Goal: Use online tool/utility

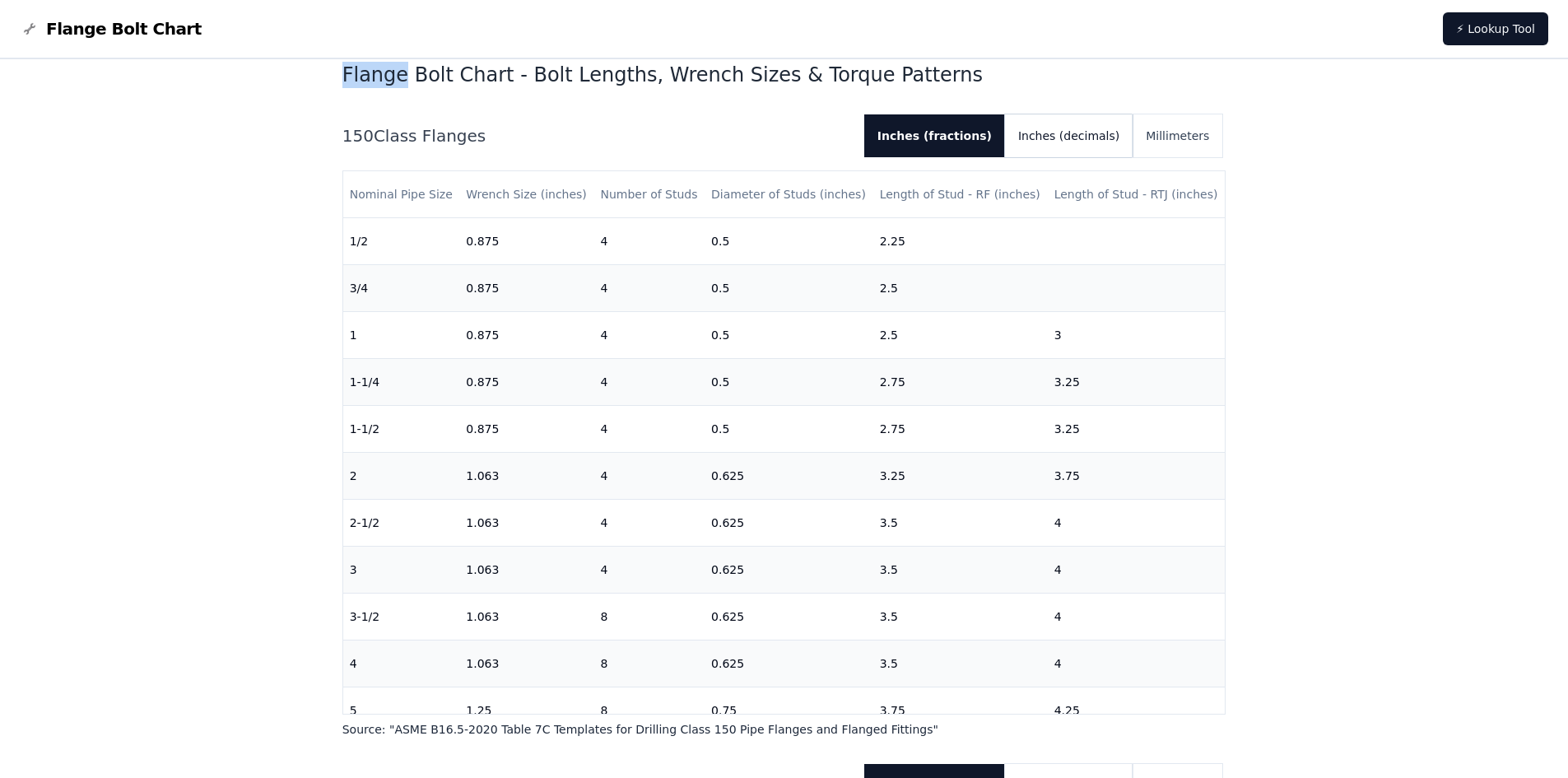
click at [1095, 128] on button "Inches (decimals)" at bounding box center [1069, 135] width 128 height 42
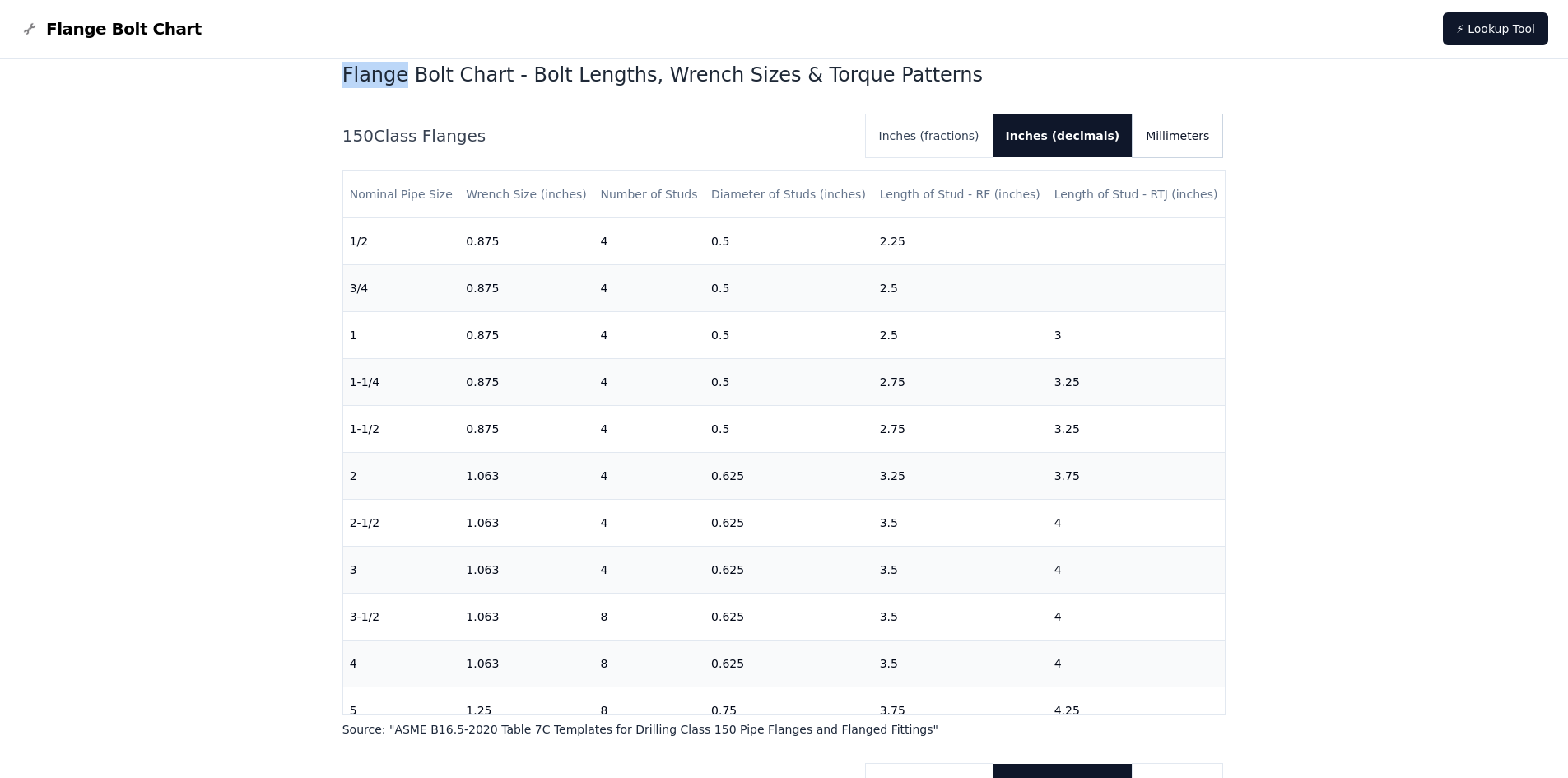
click at [1199, 122] on button "Millimeters" at bounding box center [1176, 135] width 90 height 42
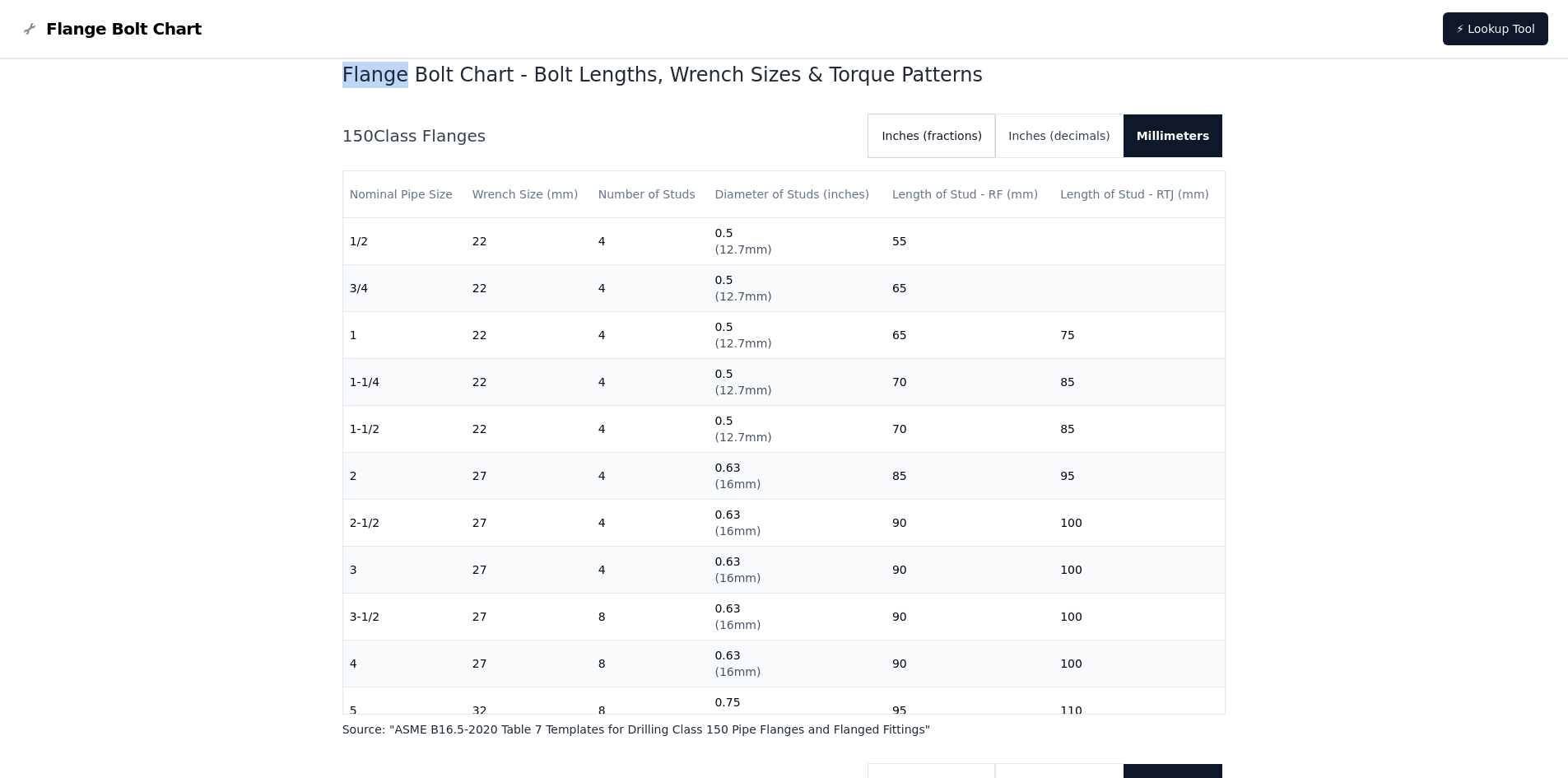
click at [995, 133] on button "Inches (fractions)" at bounding box center [931, 135] width 127 height 42
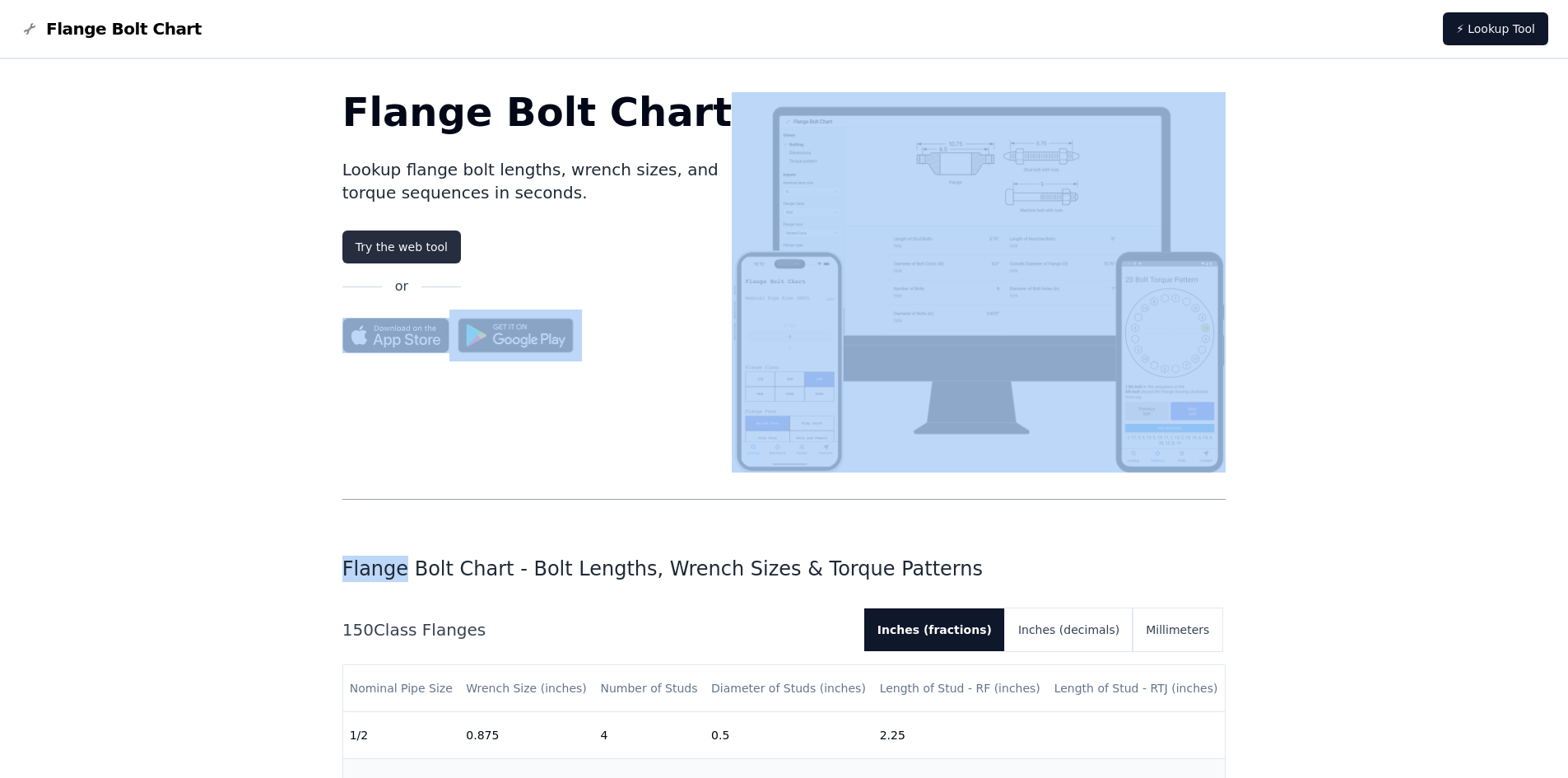
click at [386, 250] on link "Try the web tool" at bounding box center [402, 246] width 118 height 32
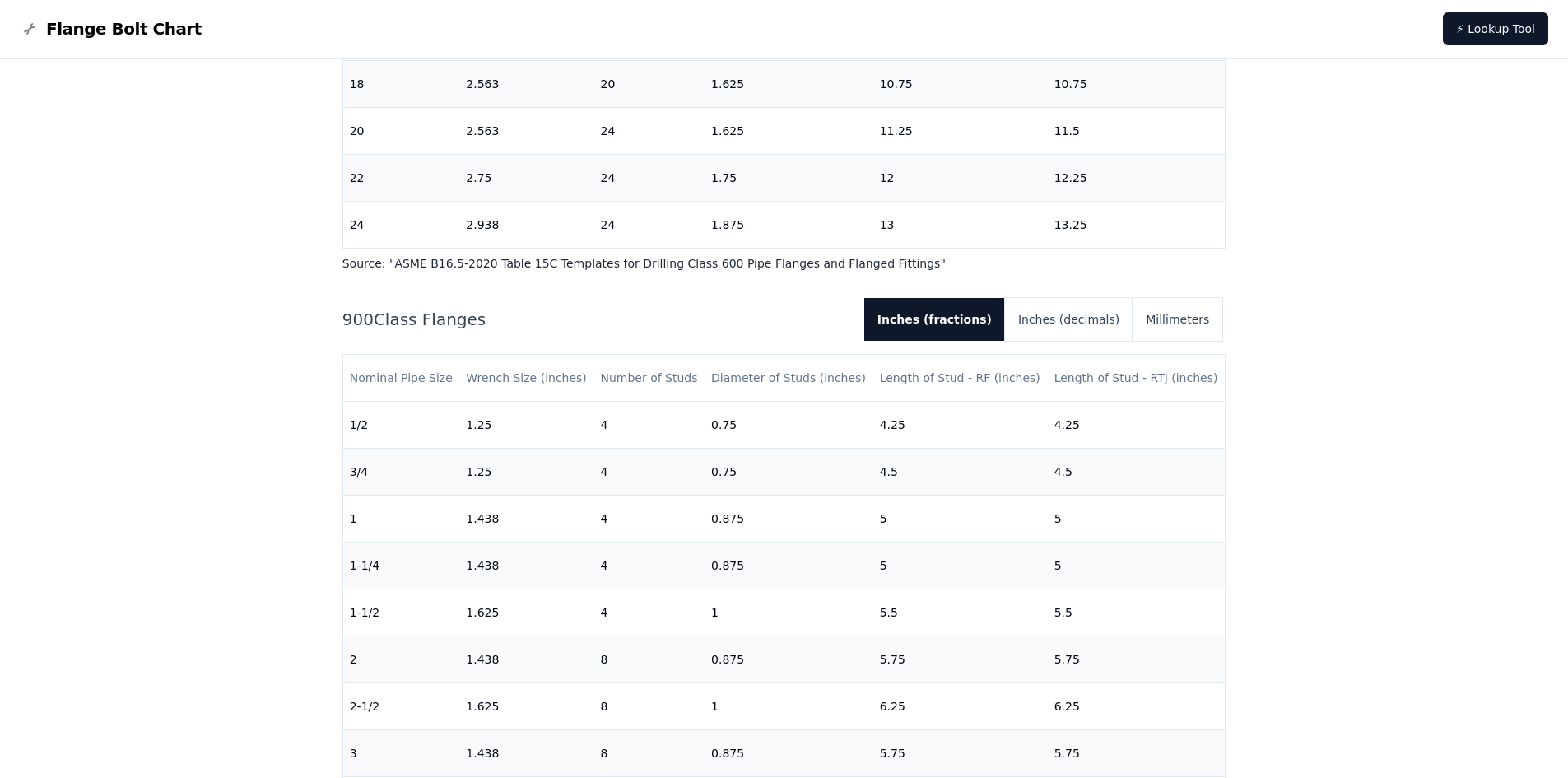
scroll to position [2882, 0]
